Goal: Task Accomplishment & Management: Complete application form

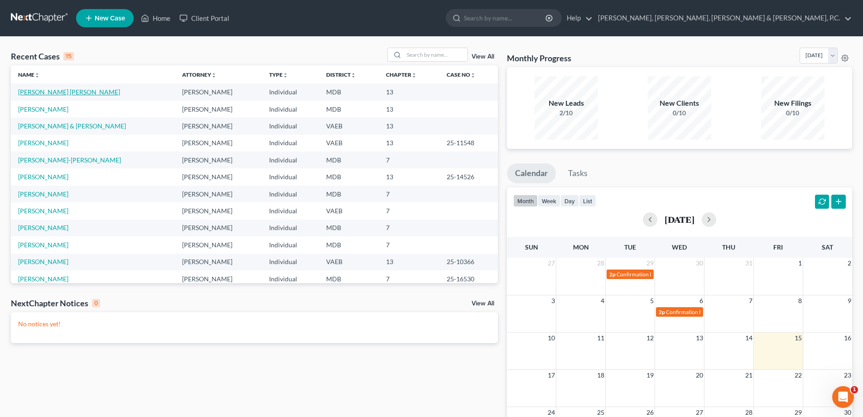
click at [68, 92] on link "[PERSON_NAME] [PERSON_NAME]" at bounding box center [69, 92] width 102 height 8
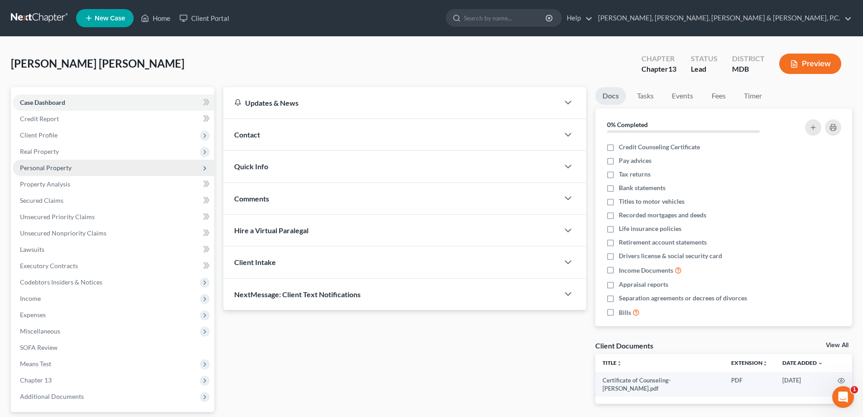
click at [62, 166] on span "Personal Property" at bounding box center [46, 168] width 52 height 8
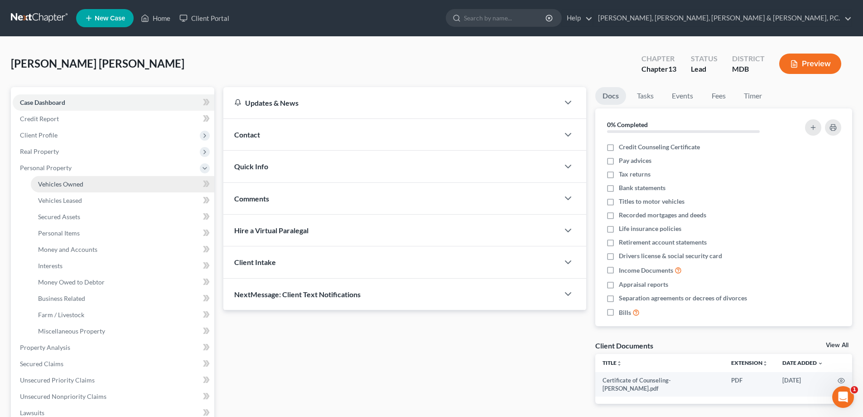
click at [68, 182] on span "Vehicles Owned" at bounding box center [60, 184] width 45 height 8
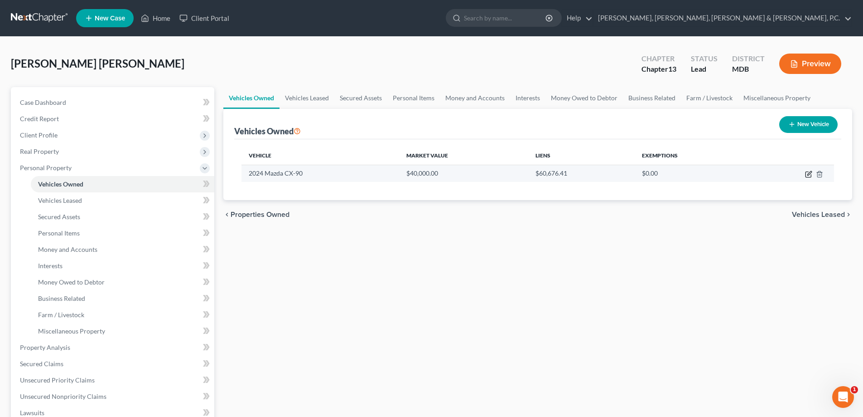
click at [807, 174] on icon "button" at bounding box center [808, 173] width 7 height 7
select select "0"
select select "2"
select select "1"
select select "0"
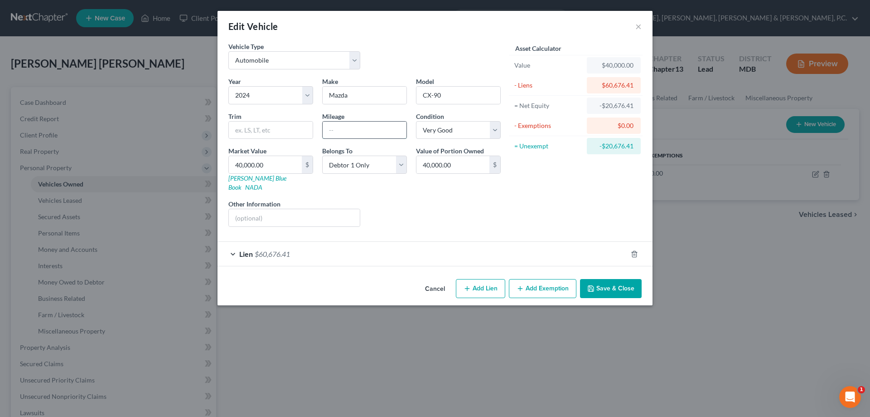
click at [347, 126] on input "text" at bounding box center [365, 129] width 84 height 17
type input "32,598"
click at [603, 279] on button "Save & Close" at bounding box center [611, 288] width 62 height 19
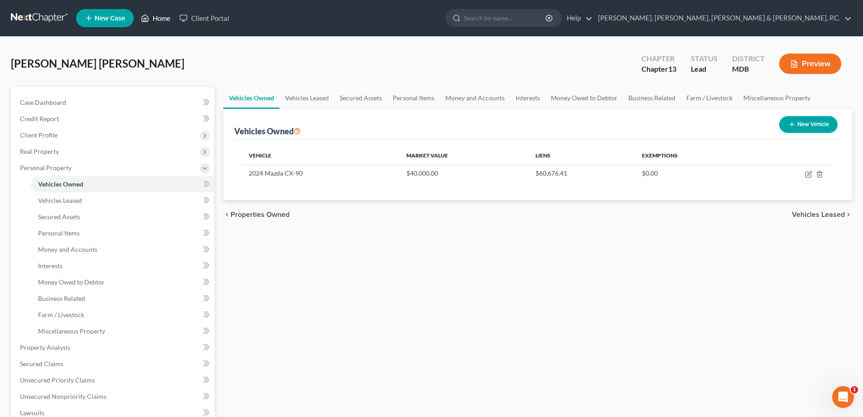
click at [161, 13] on link "Home" at bounding box center [155, 18] width 39 height 16
